Goal: Find contact information: Find contact information

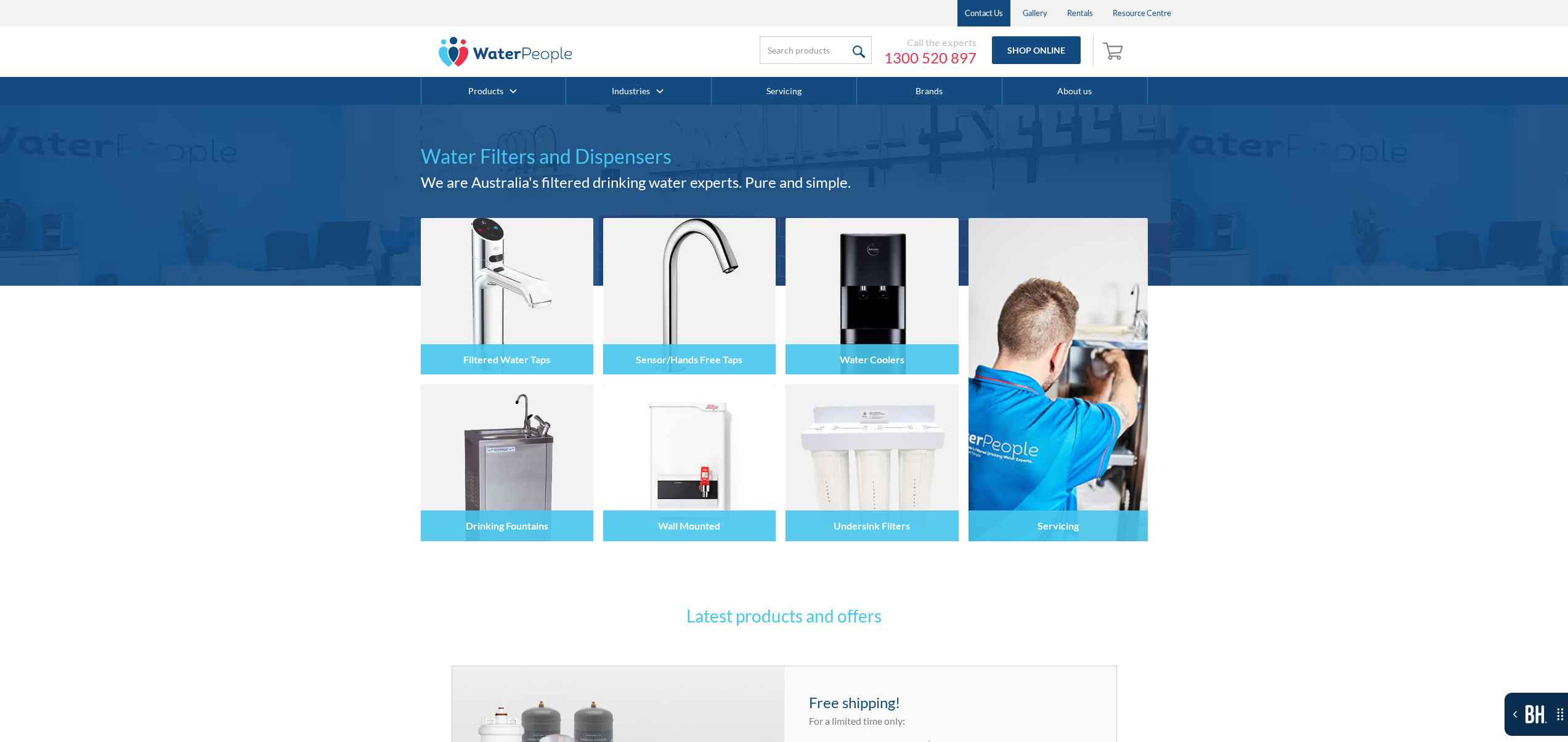
click at [976, 15] on link "Contact Us" at bounding box center [984, 13] width 53 height 26
